Goal: Task Accomplishment & Management: Use online tool/utility

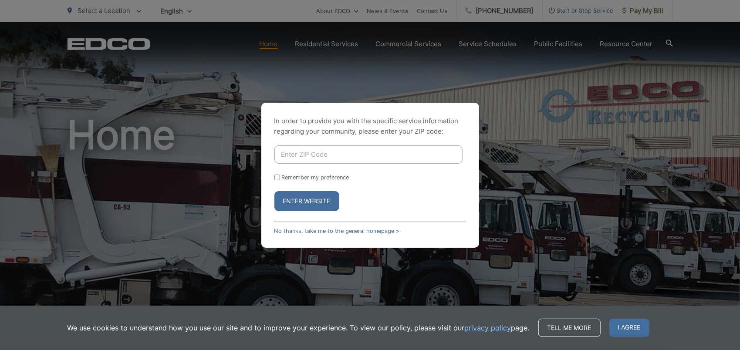
click at [339, 159] on input "Enter ZIP Code" at bounding box center [369, 155] width 188 height 18
type input "92127"
click at [299, 201] on button "Enter Website" at bounding box center [307, 201] width 65 height 20
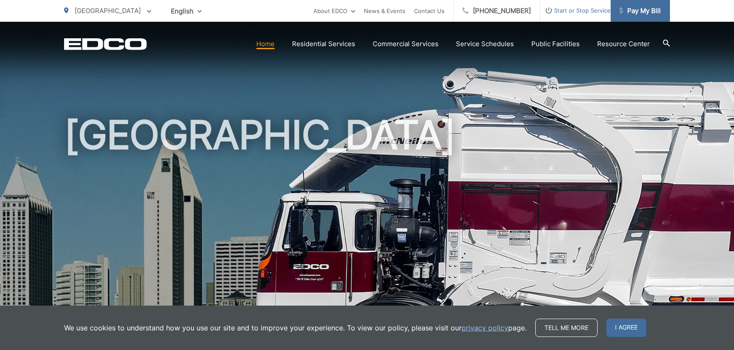
click at [634, 14] on span "Pay My Bill" at bounding box center [639, 11] width 41 height 10
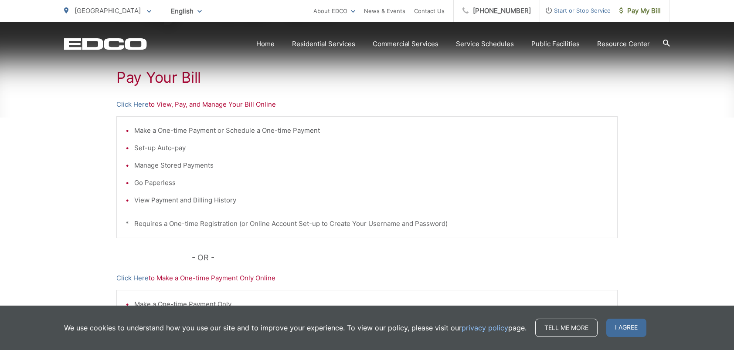
scroll to position [174, 0]
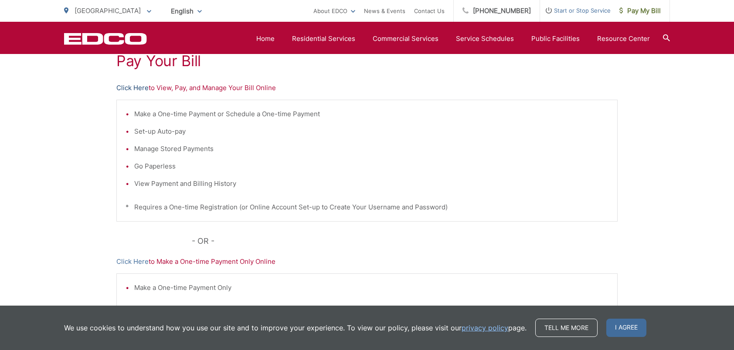
click at [134, 85] on link "Click Here" at bounding box center [132, 88] width 32 height 10
